Goal: Task Accomplishment & Management: Manage account settings

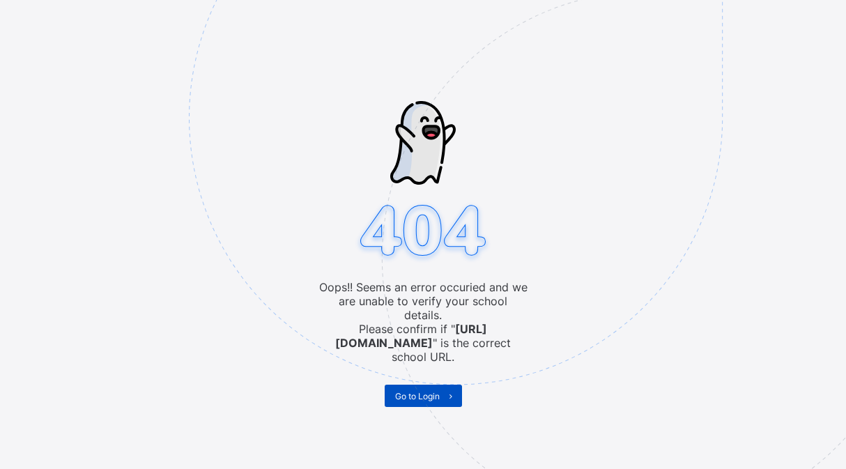
click at [419, 391] on span "Go to Login" at bounding box center [417, 396] width 45 height 10
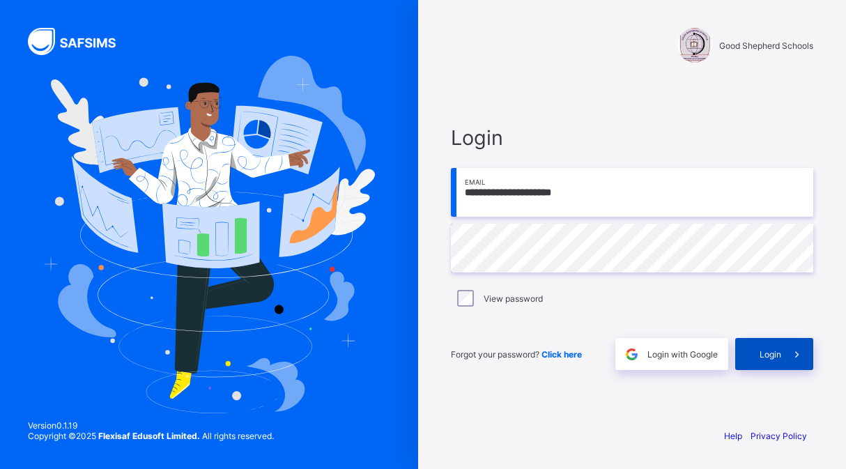
click at [769, 351] on span "Login" at bounding box center [771, 354] width 22 height 10
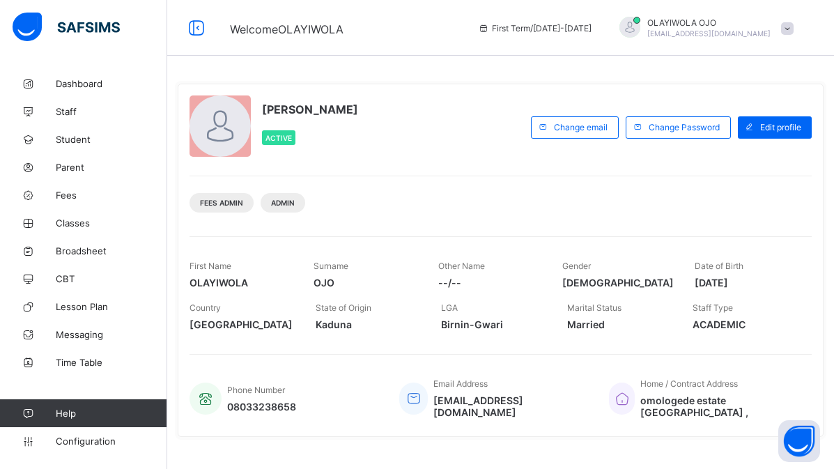
click at [464, 218] on div "Fees Admin Admin" at bounding box center [501, 198] width 623 height 44
click at [77, 133] on link "Student" at bounding box center [83, 139] width 167 height 28
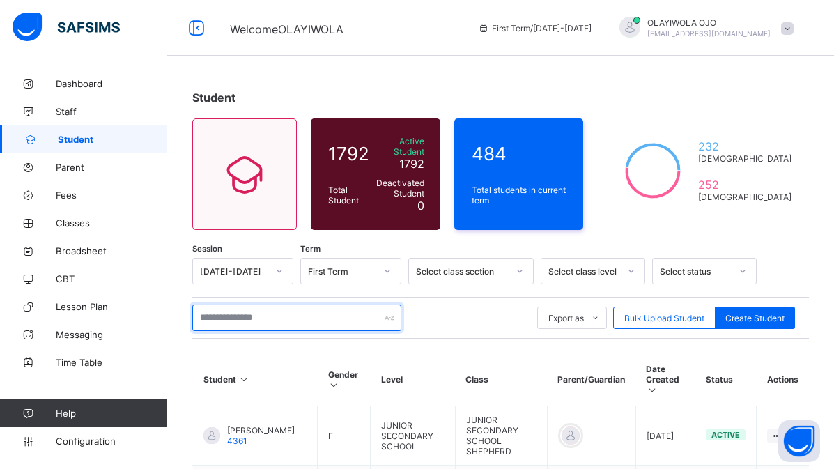
click at [236, 306] on input "text" at bounding box center [296, 318] width 209 height 26
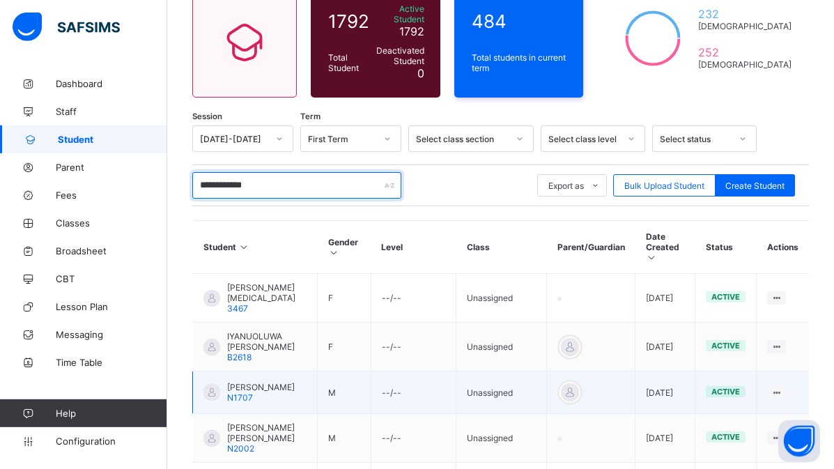
scroll to position [142, 0]
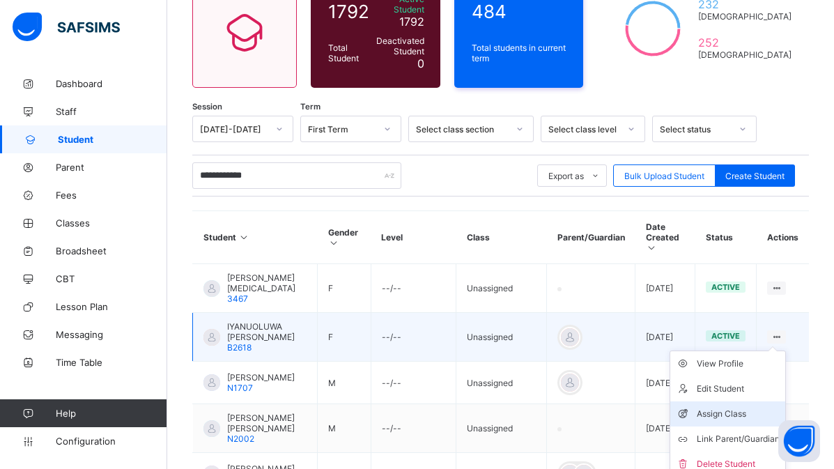
click at [743, 407] on div "Assign Class" at bounding box center [738, 414] width 83 height 14
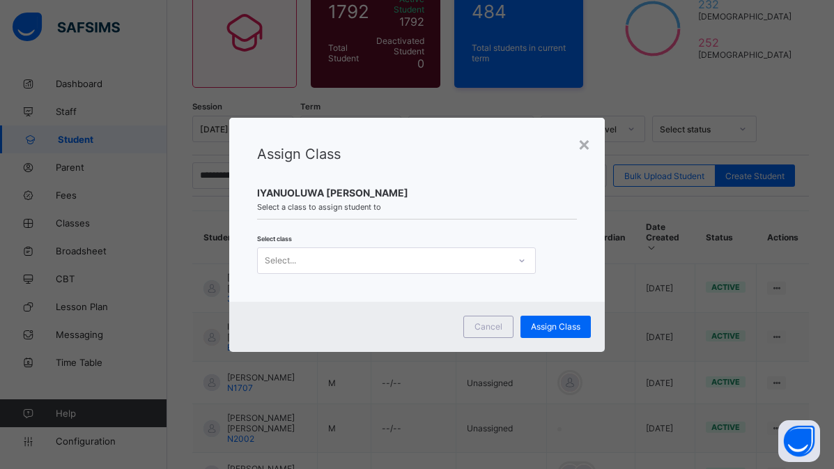
click at [313, 254] on div "Select..." at bounding box center [383, 261] width 251 height 20
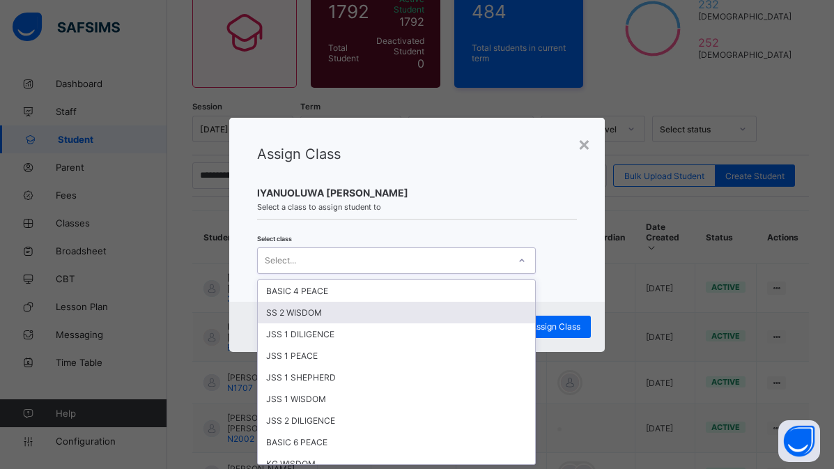
click at [326, 310] on div "SS 2 WISDOM" at bounding box center [396, 313] width 277 height 22
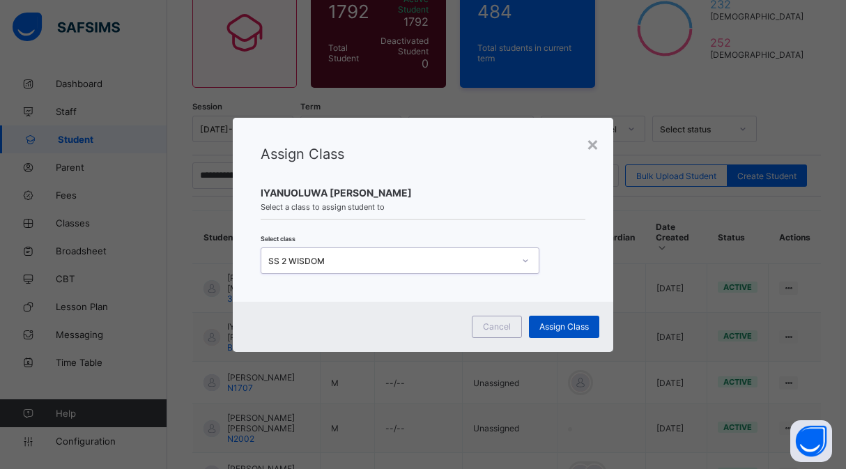
click at [563, 329] on span "Assign Class" at bounding box center [564, 326] width 49 height 10
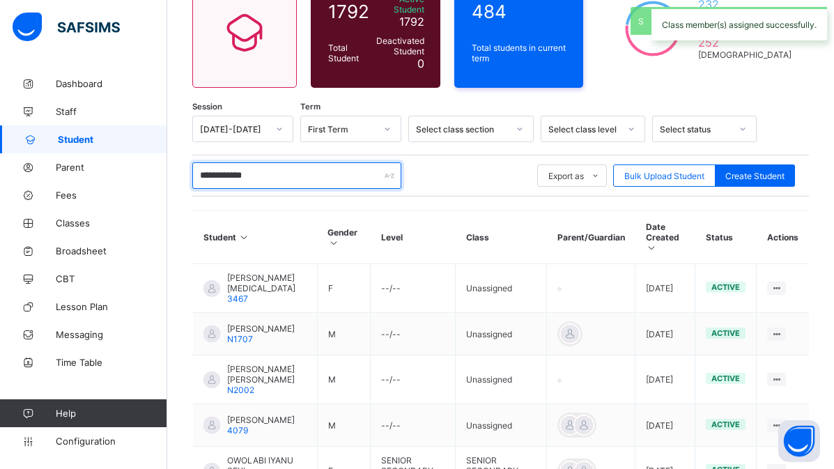
click at [227, 164] on input "**********" at bounding box center [296, 175] width 209 height 26
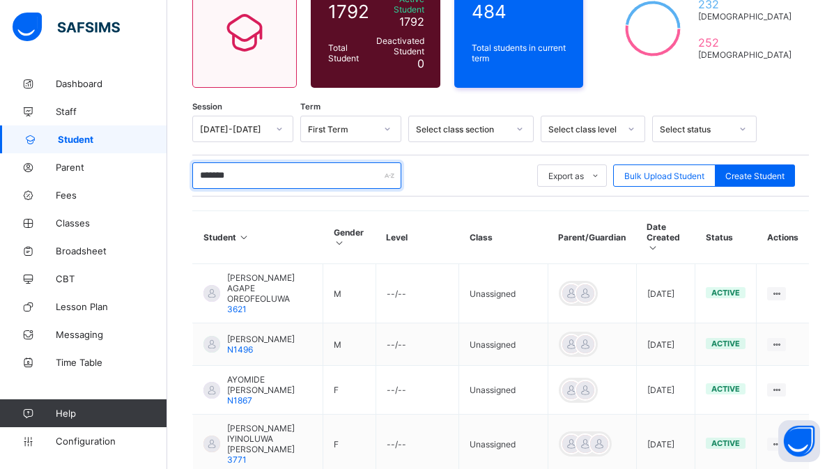
click at [231, 167] on input "*******" at bounding box center [296, 175] width 209 height 26
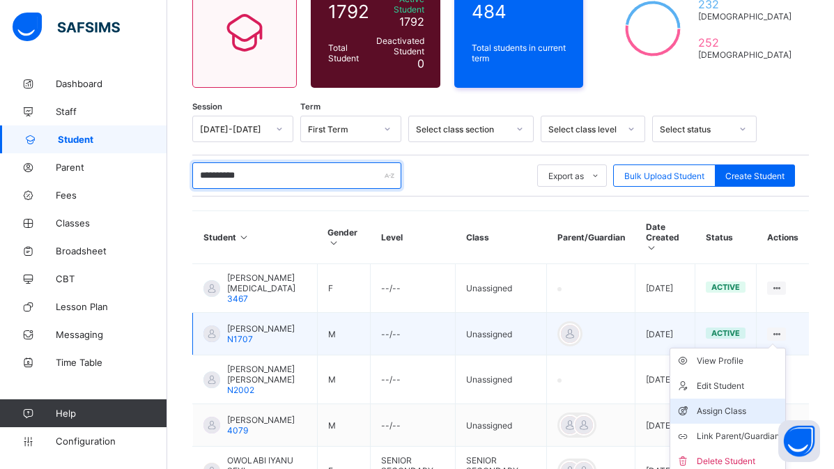
type input "**********"
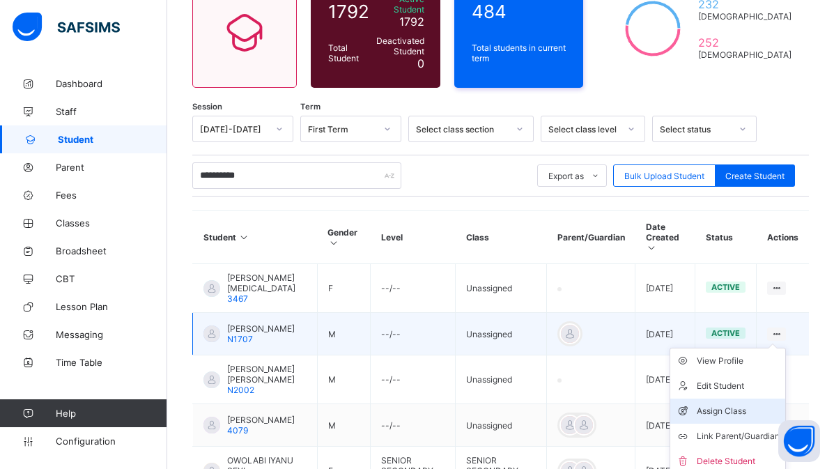
click at [740, 404] on div "Assign Class" at bounding box center [738, 411] width 83 height 14
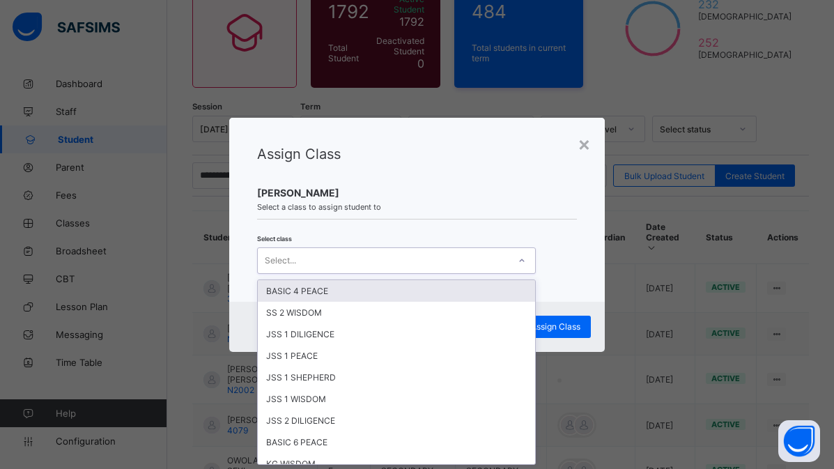
click at [280, 263] on div "Select..." at bounding box center [280, 260] width 31 height 26
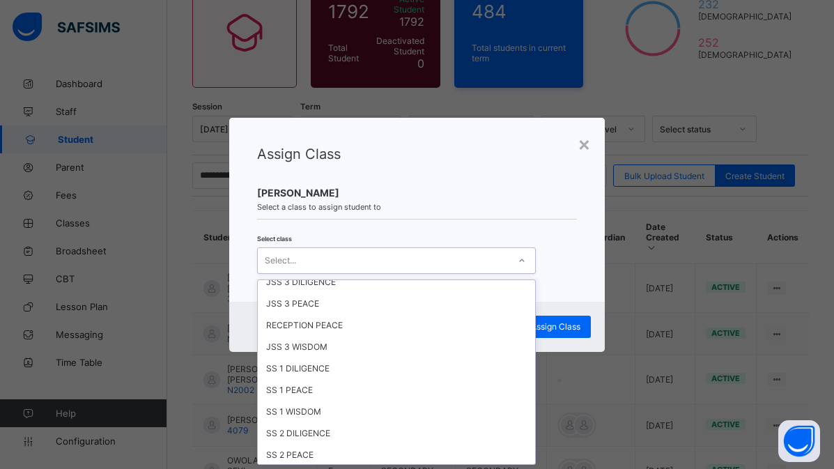
scroll to position [251, 0]
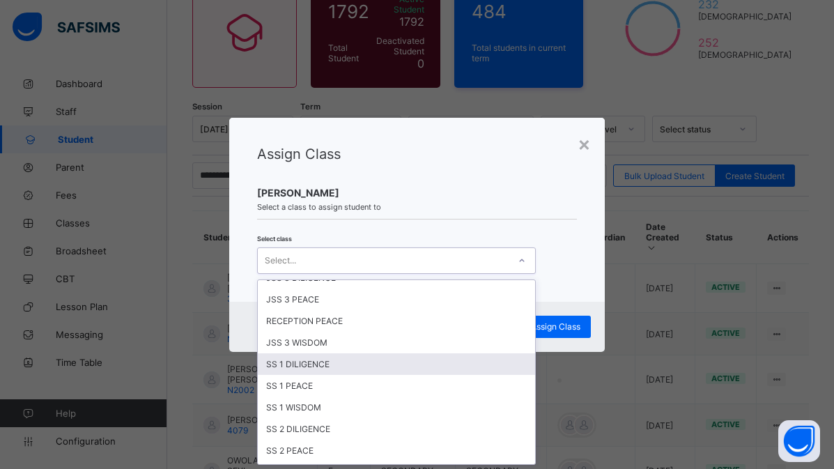
click at [308, 362] on div "SS 1 DILIGENCE" at bounding box center [396, 364] width 277 height 22
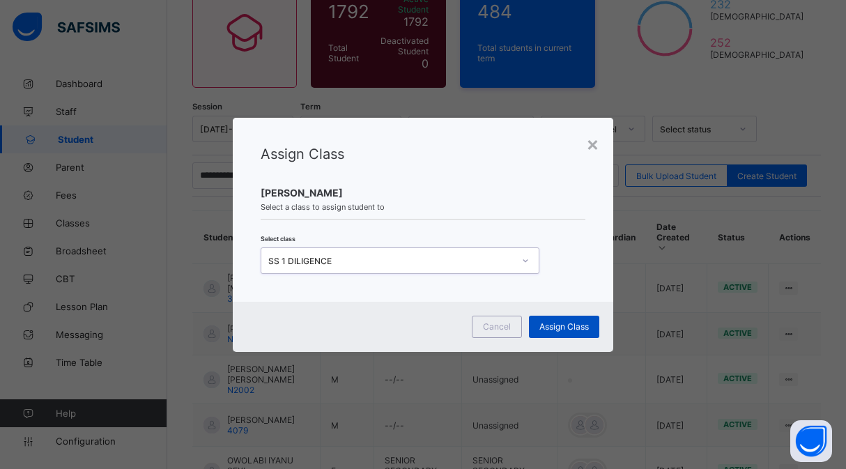
click at [557, 320] on div "Assign Class" at bounding box center [564, 327] width 70 height 22
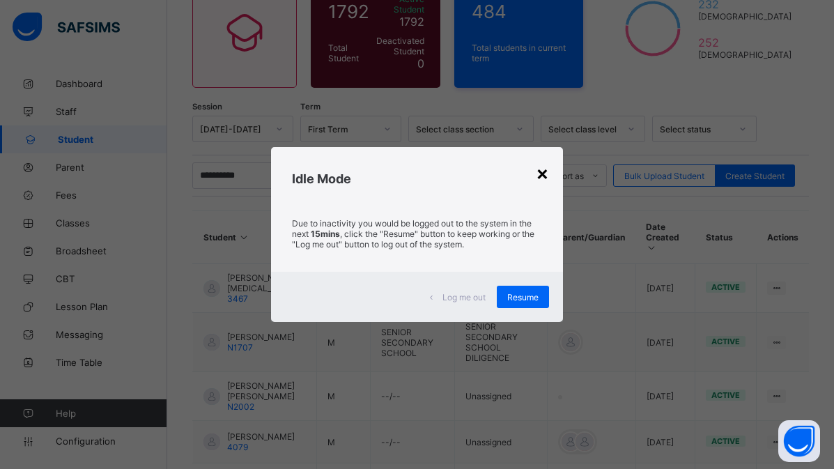
click at [547, 176] on div "×" at bounding box center [542, 173] width 13 height 24
